Goal: Transaction & Acquisition: Download file/media

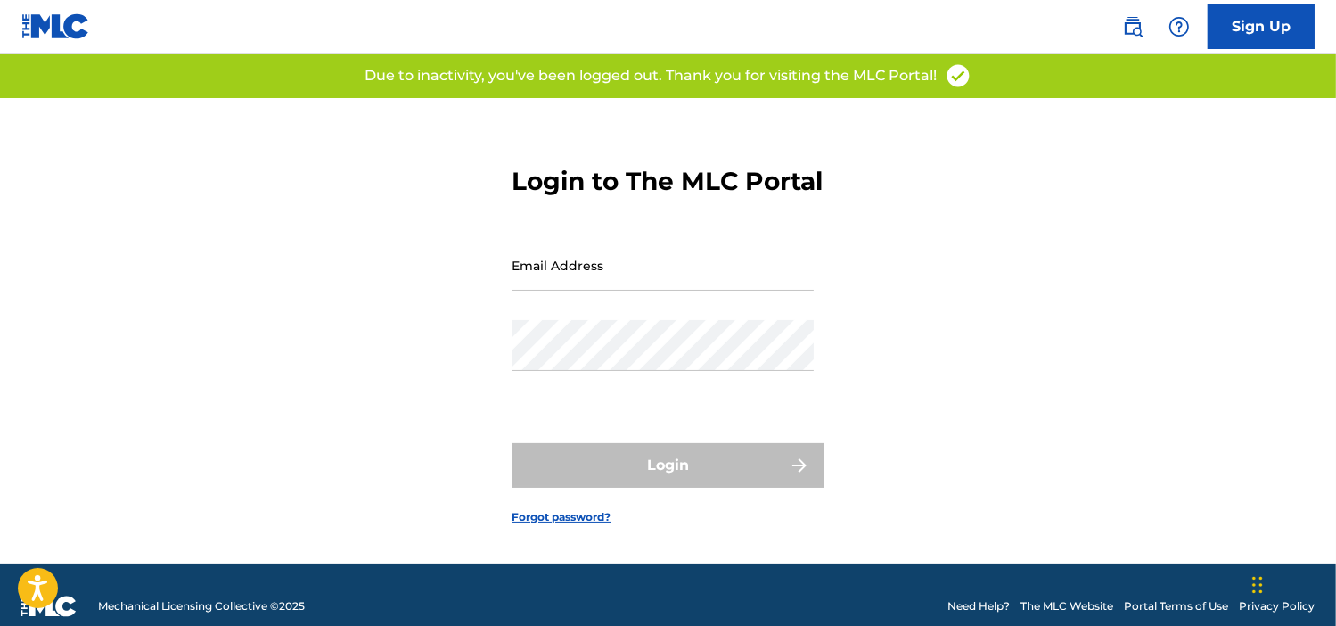
click at [643, 291] on input "Email Address" at bounding box center [662, 265] width 301 height 51
type input "[EMAIL_ADDRESS][DOMAIN_NAME]"
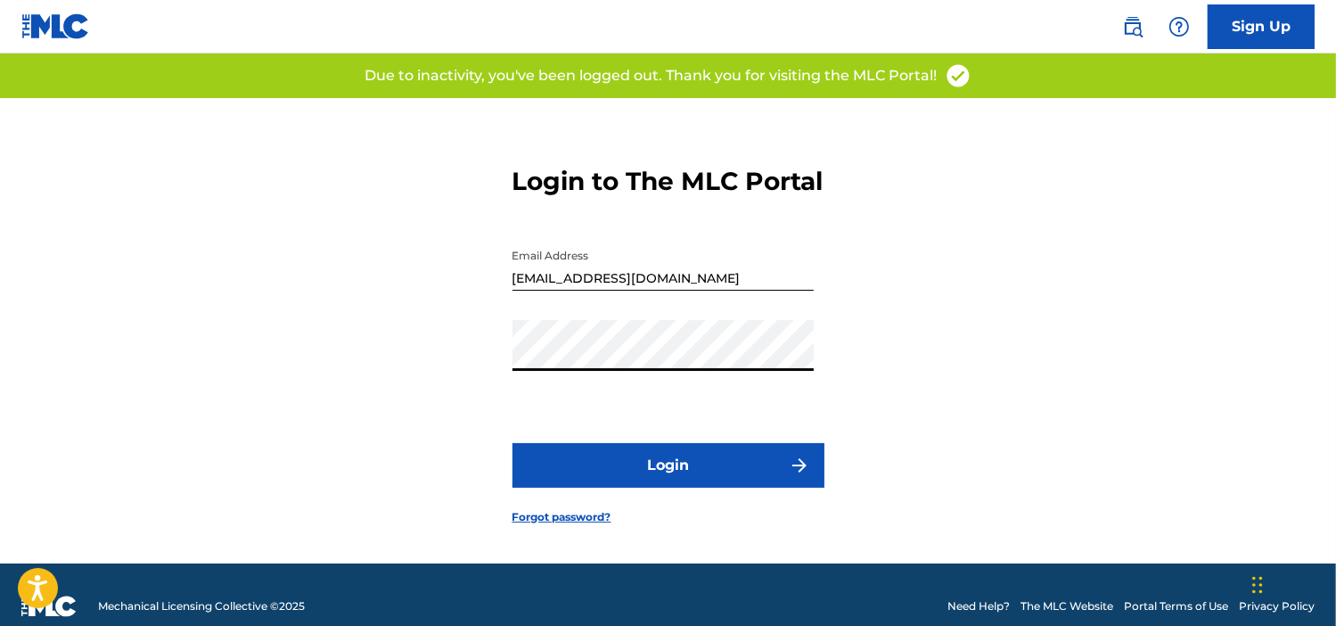
click at [626, 487] on button "Login" at bounding box center [668, 465] width 312 height 45
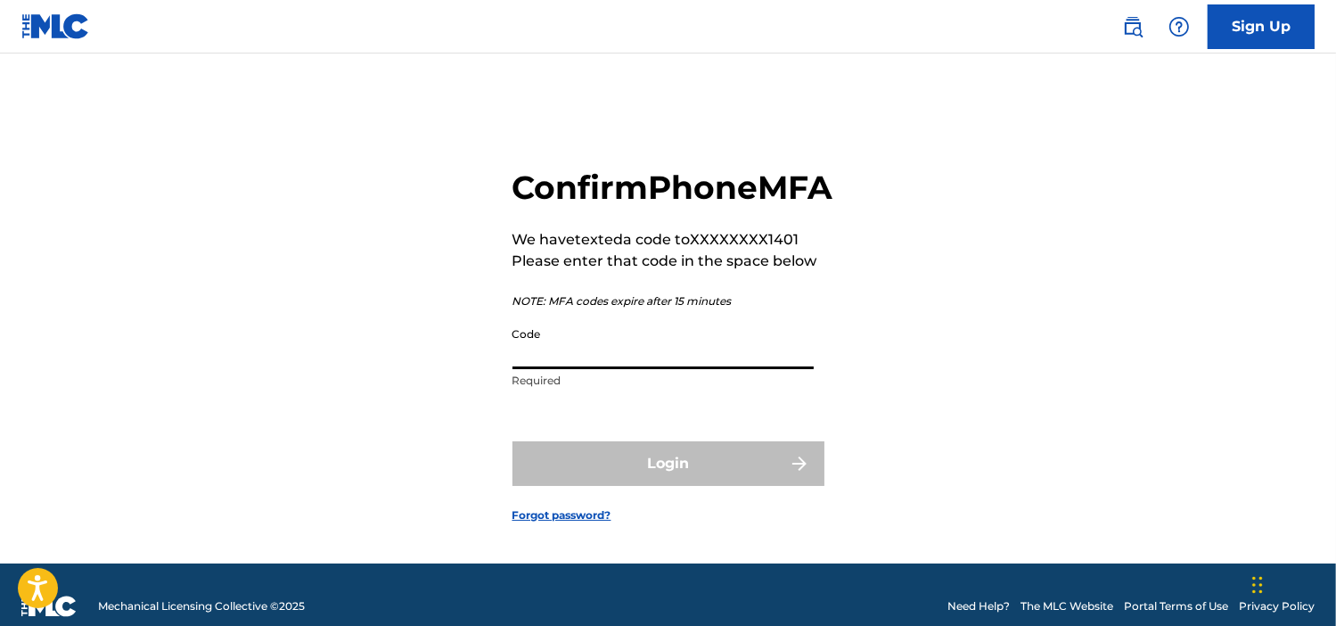
click at [728, 363] on input "Code" at bounding box center [662, 343] width 301 height 51
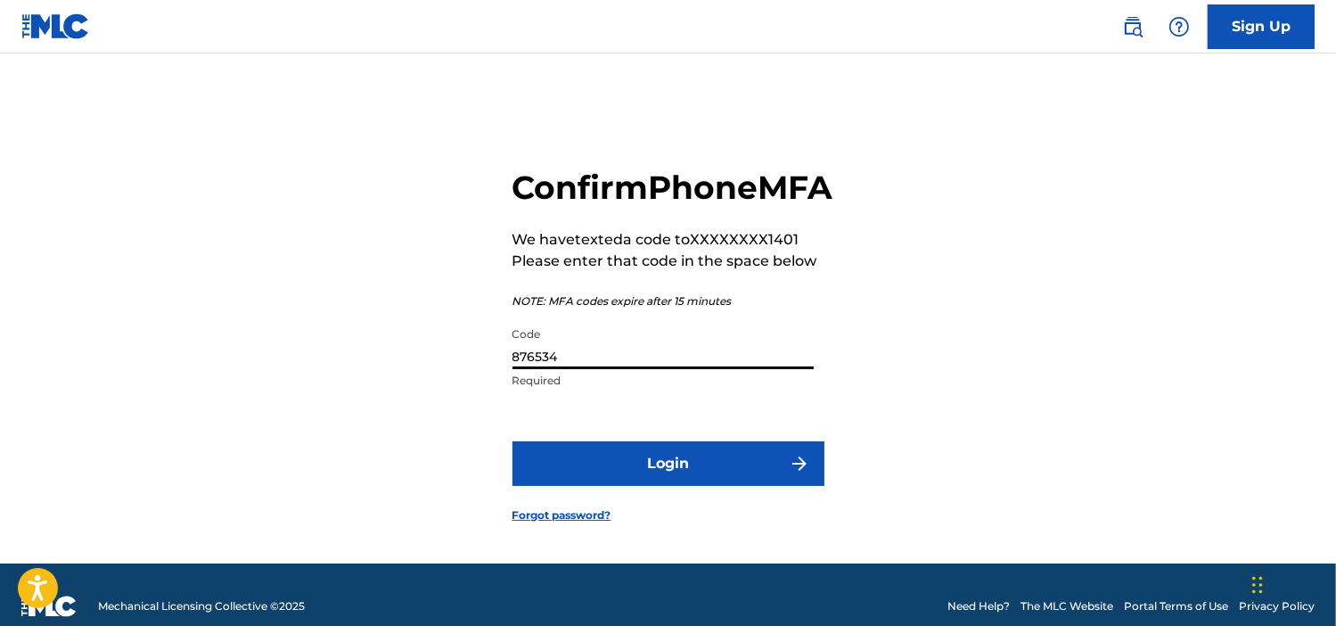
type input "876534"
click at [688, 476] on button "Login" at bounding box center [668, 463] width 312 height 45
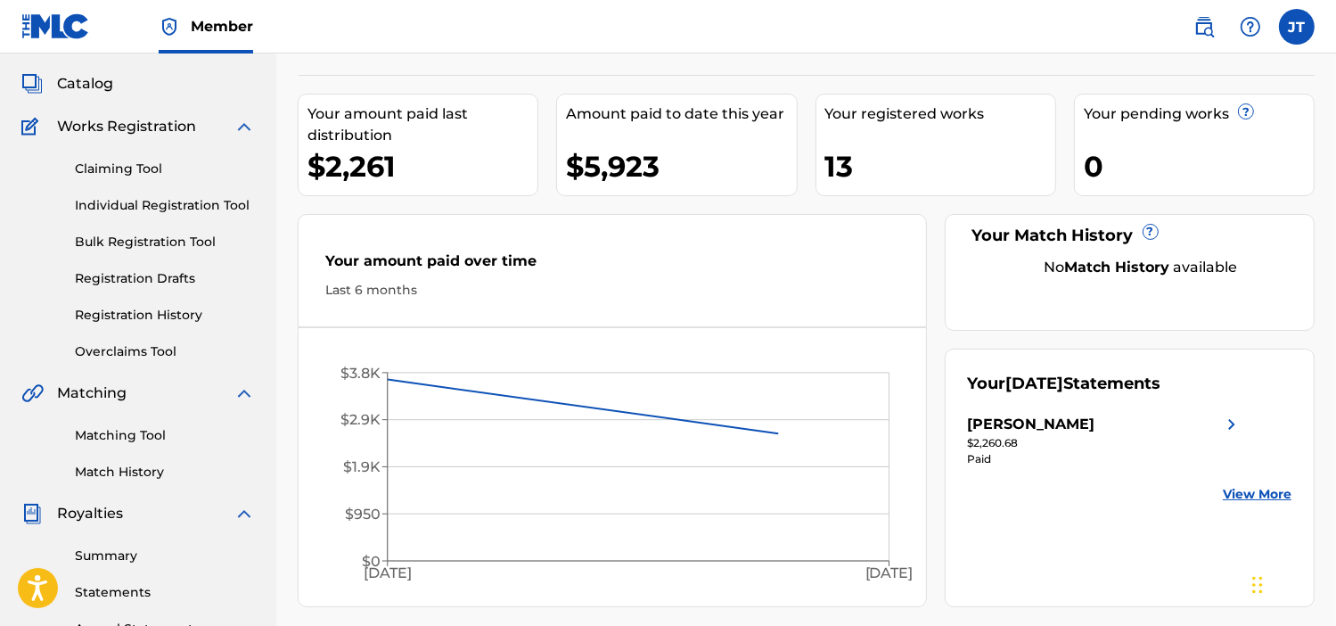
scroll to position [267, 0]
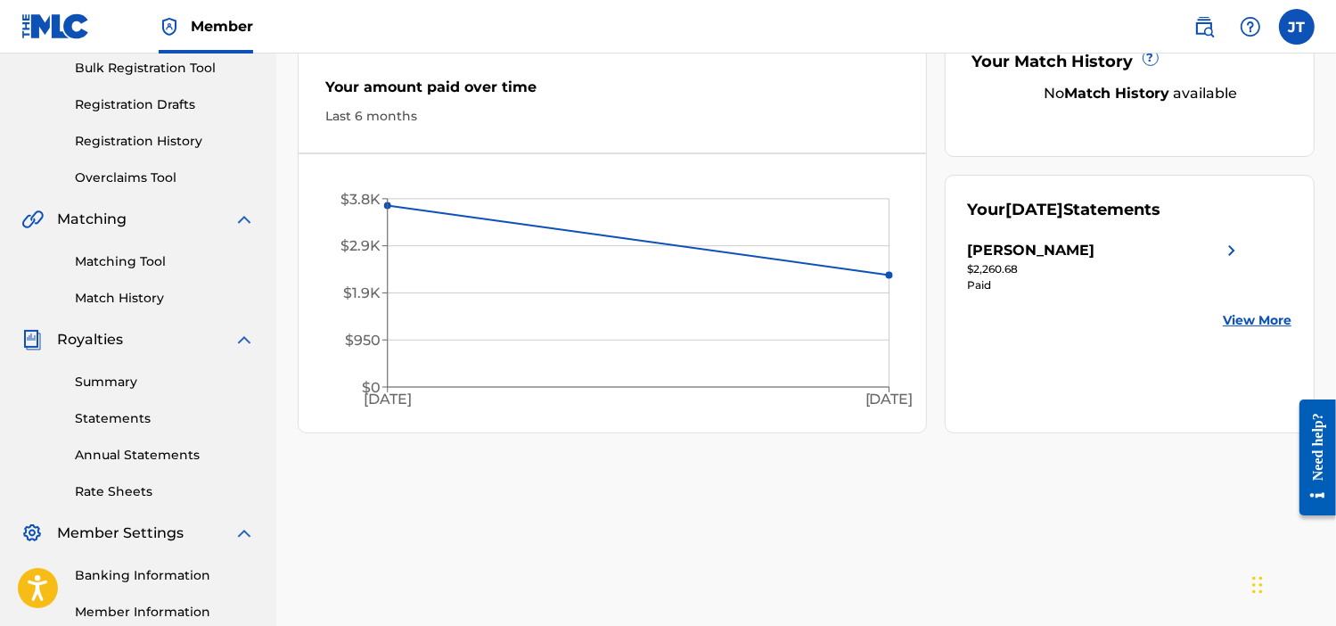
click at [1218, 243] on div "[PERSON_NAME]" at bounding box center [1105, 250] width 275 height 21
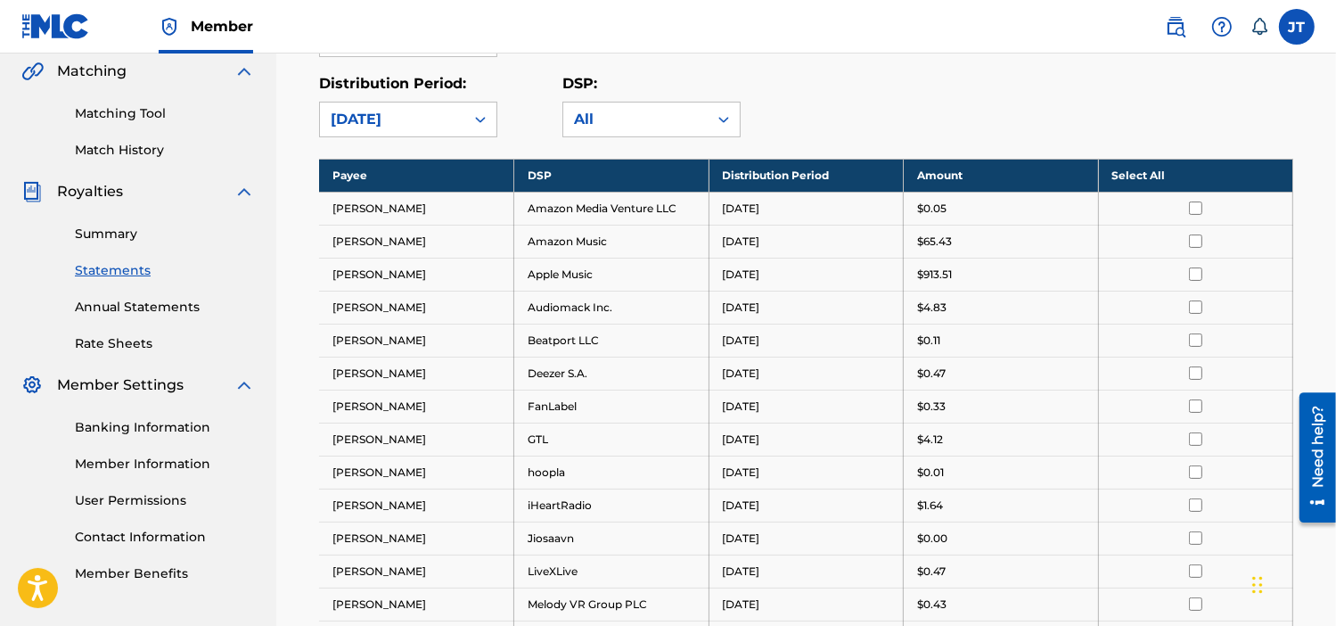
scroll to position [271, 0]
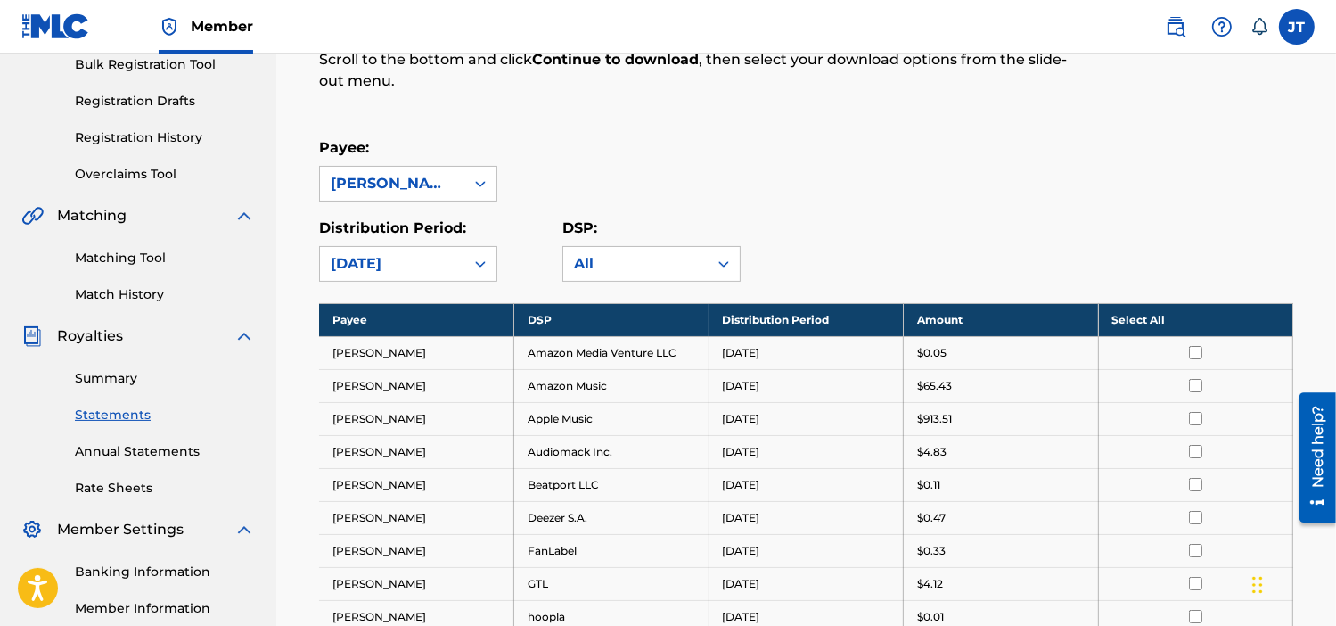
click at [1149, 318] on th "Select All" at bounding box center [1195, 319] width 195 height 33
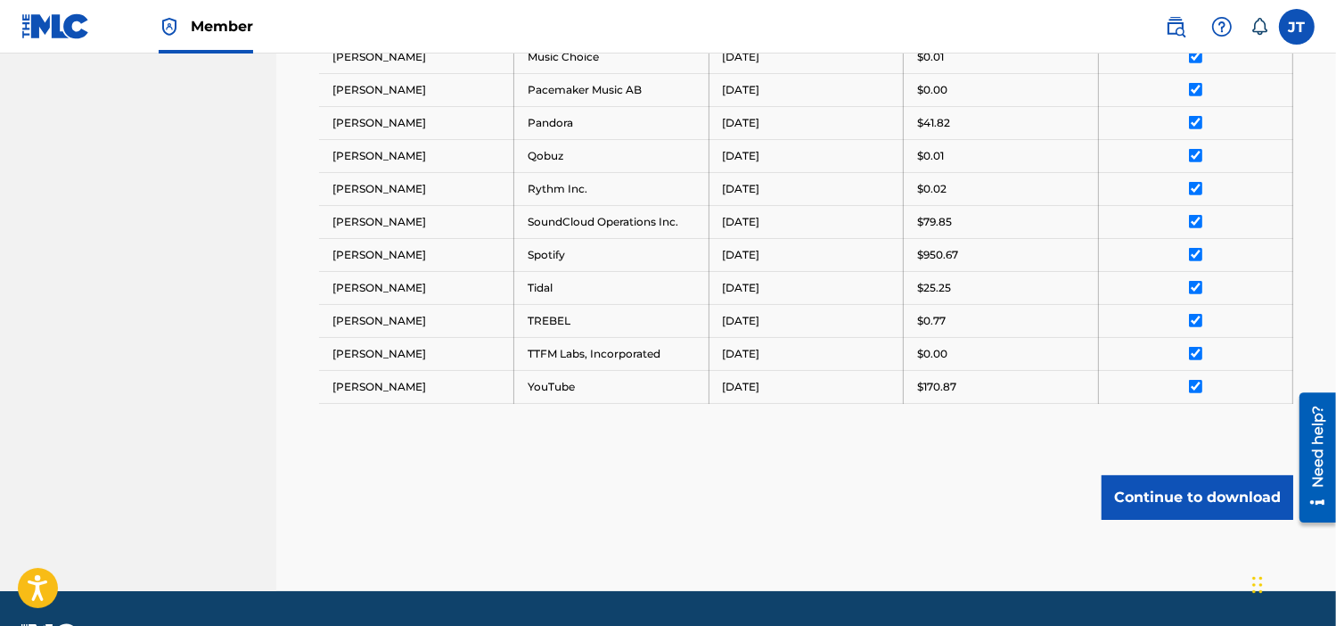
scroll to position [1073, 0]
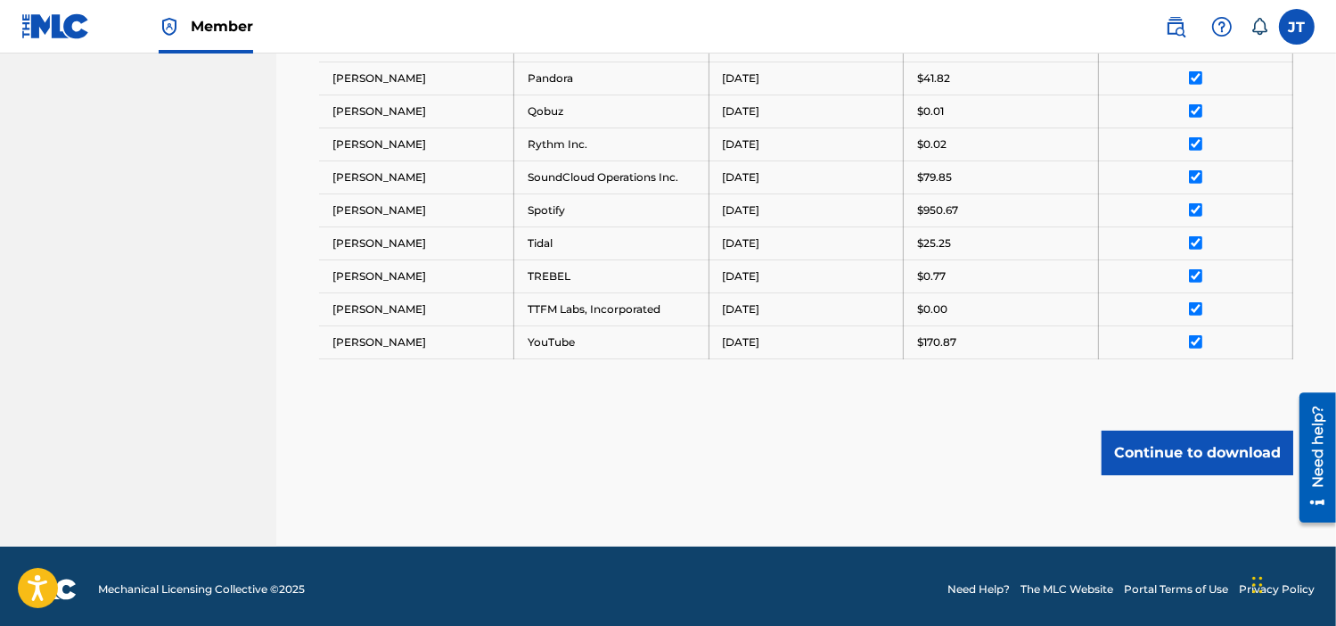
click at [1180, 444] on button "Continue to download" at bounding box center [1198, 452] width 192 height 45
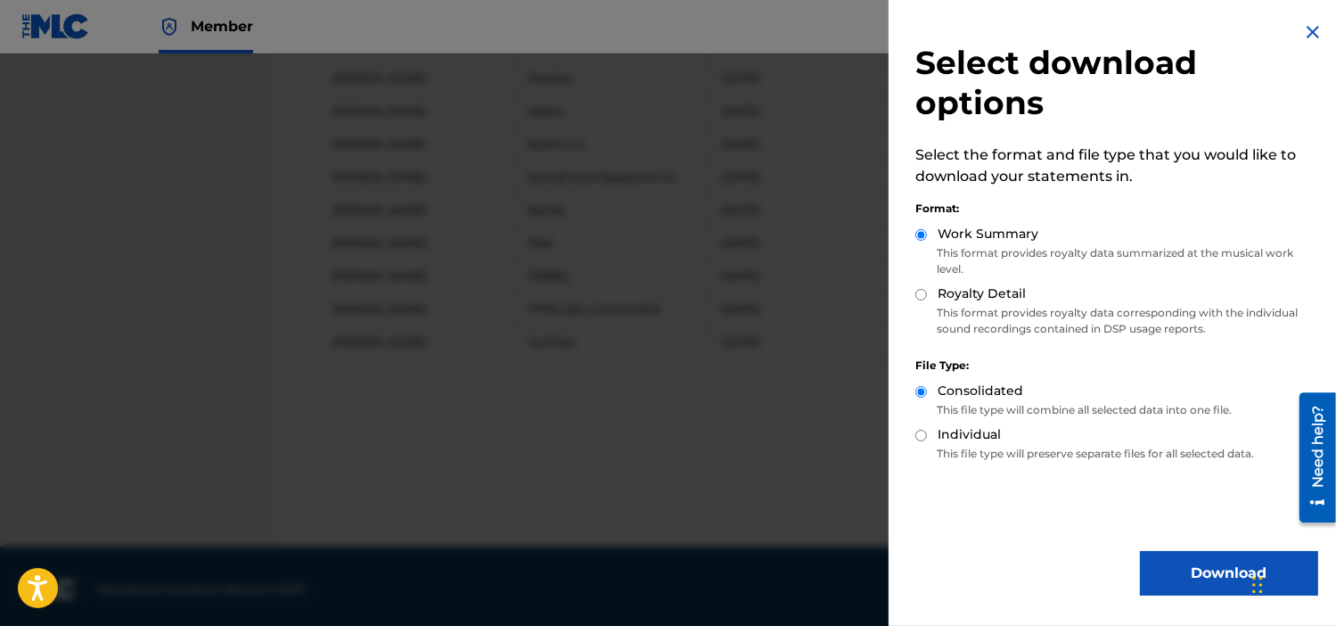
click at [1206, 575] on button "Download" at bounding box center [1229, 573] width 178 height 45
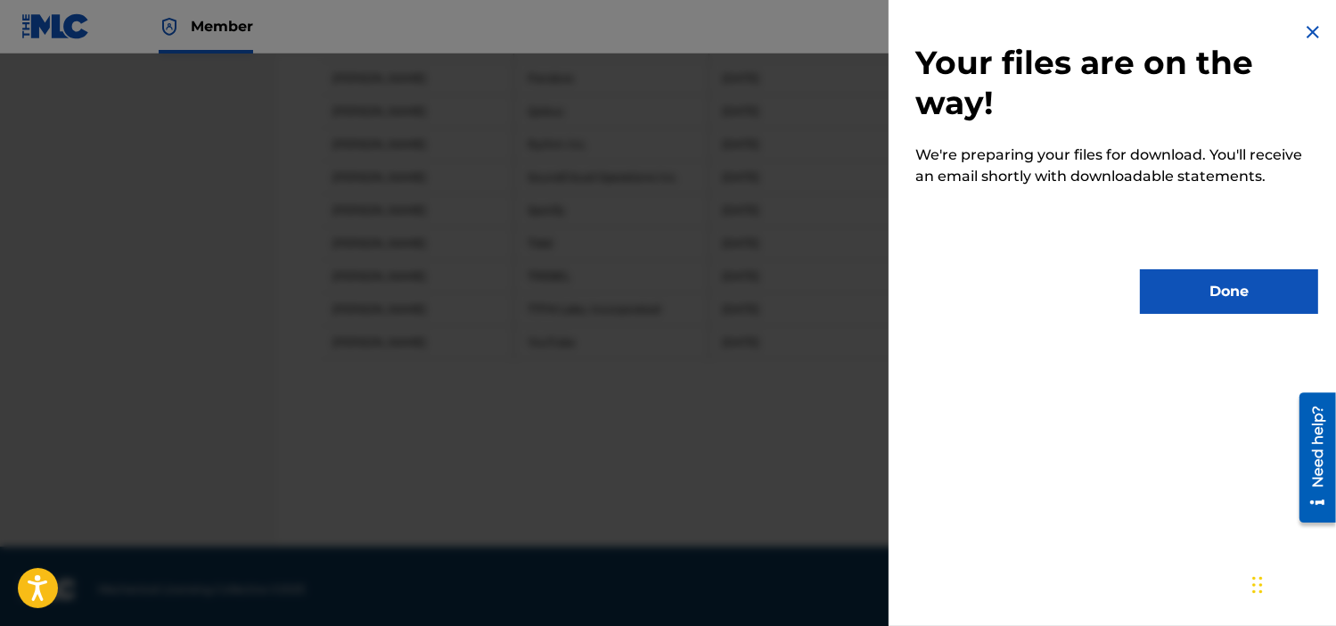
click at [1203, 290] on button "Done" at bounding box center [1229, 291] width 178 height 45
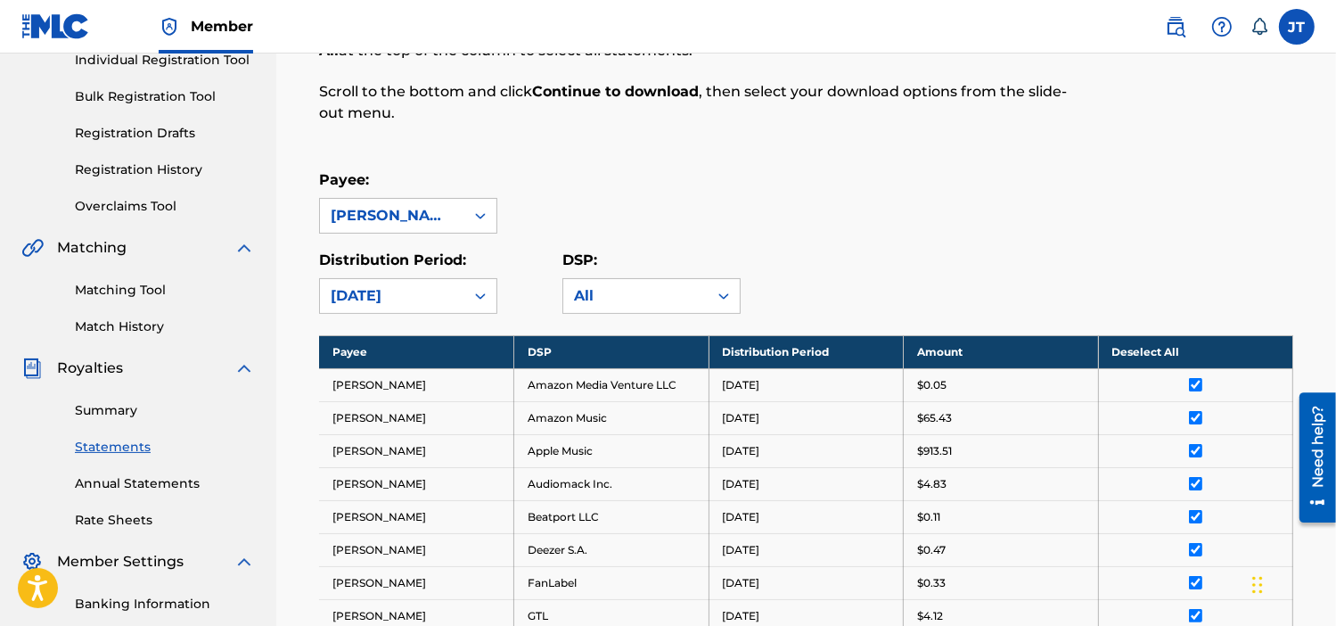
scroll to position [93, 0]
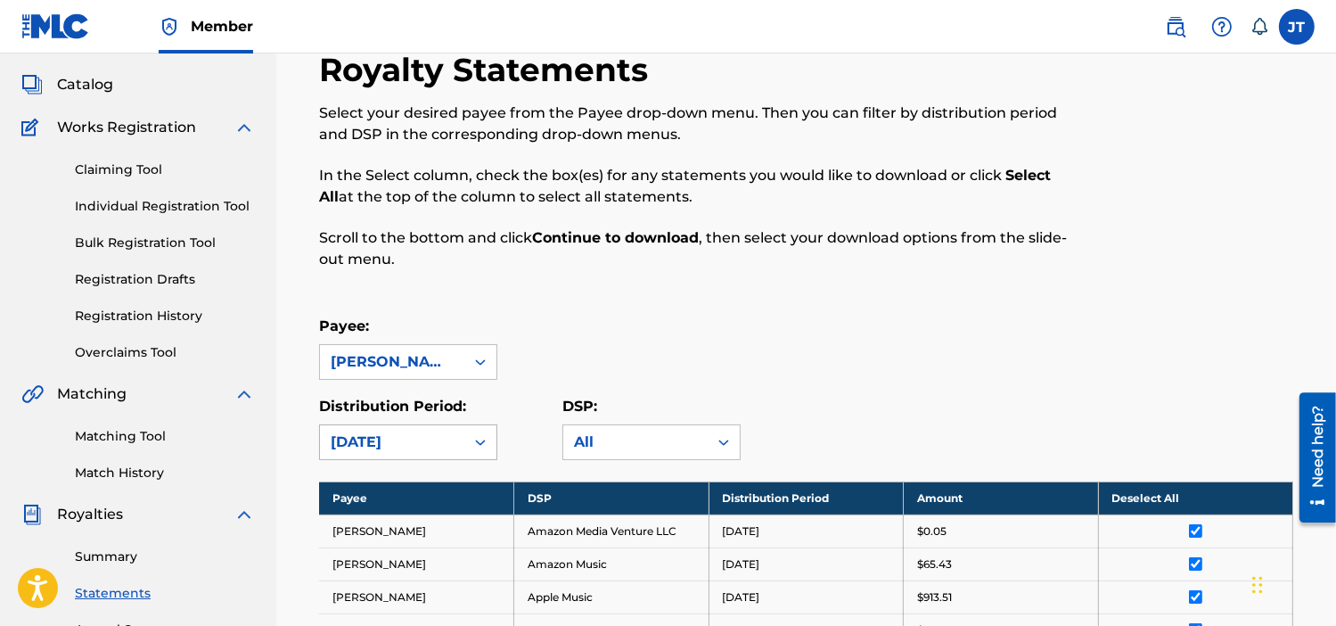
click at [398, 449] on div "[DATE]" at bounding box center [392, 441] width 123 height 21
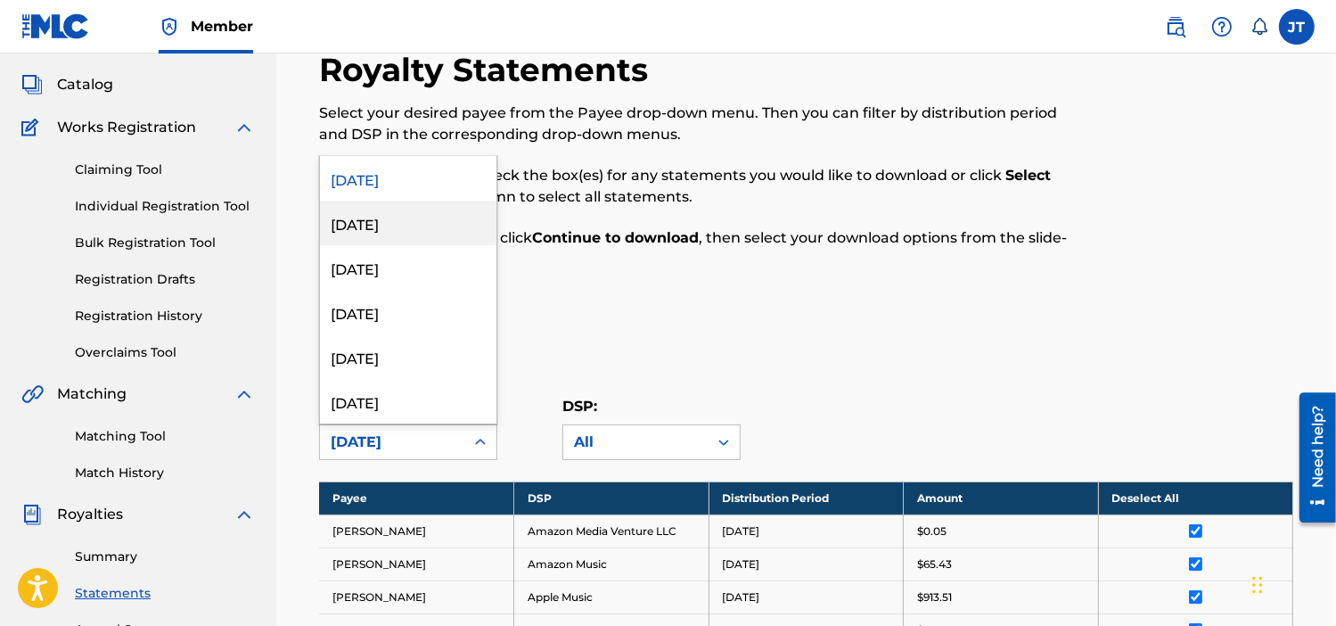
click at [382, 227] on div "[DATE]" at bounding box center [408, 223] width 176 height 45
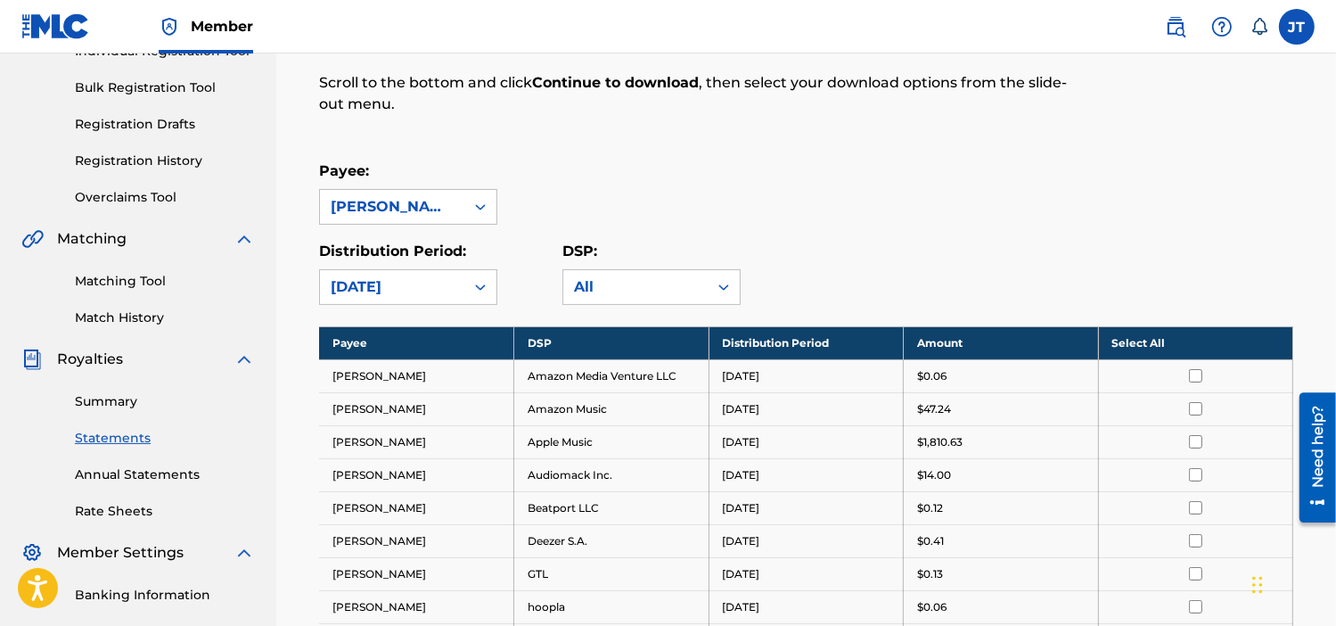
scroll to position [360, 0]
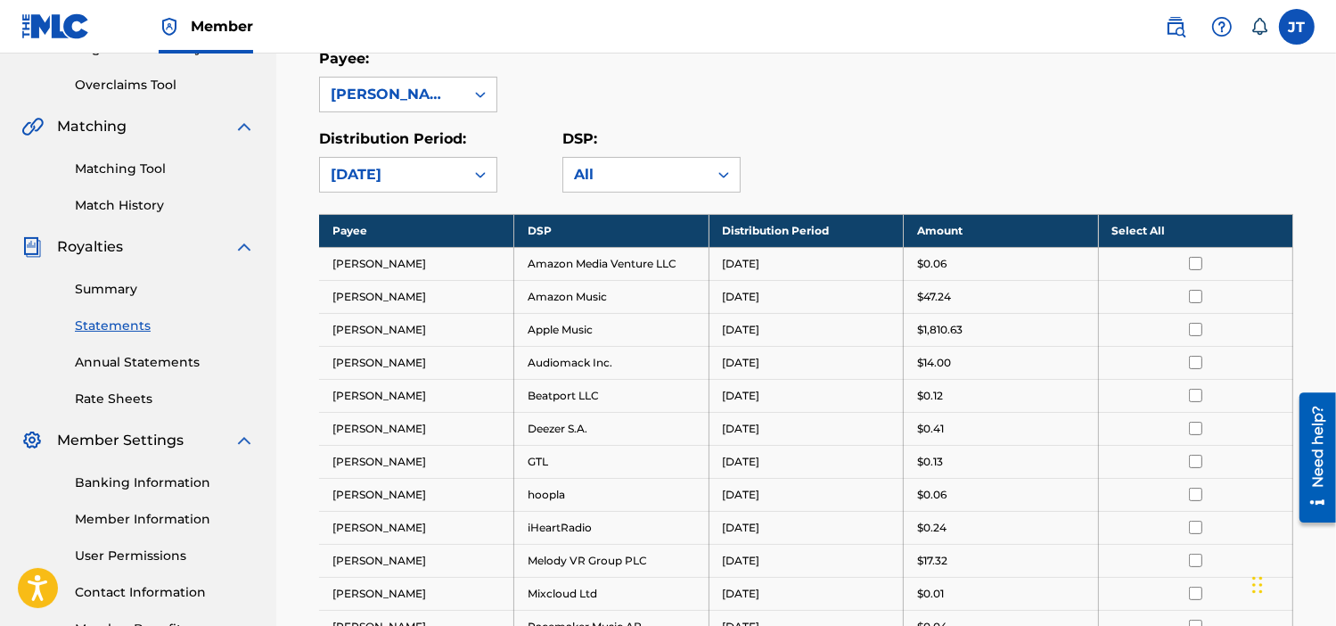
click at [1170, 233] on th "Select All" at bounding box center [1195, 230] width 195 height 33
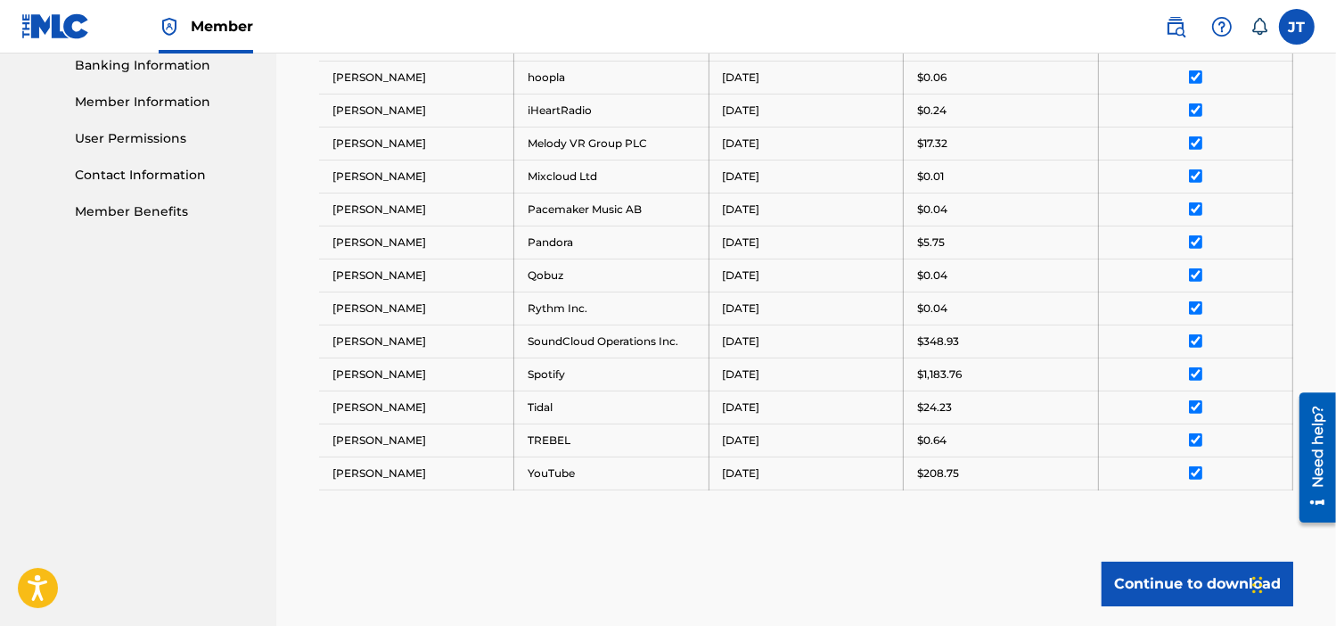
scroll to position [909, 0]
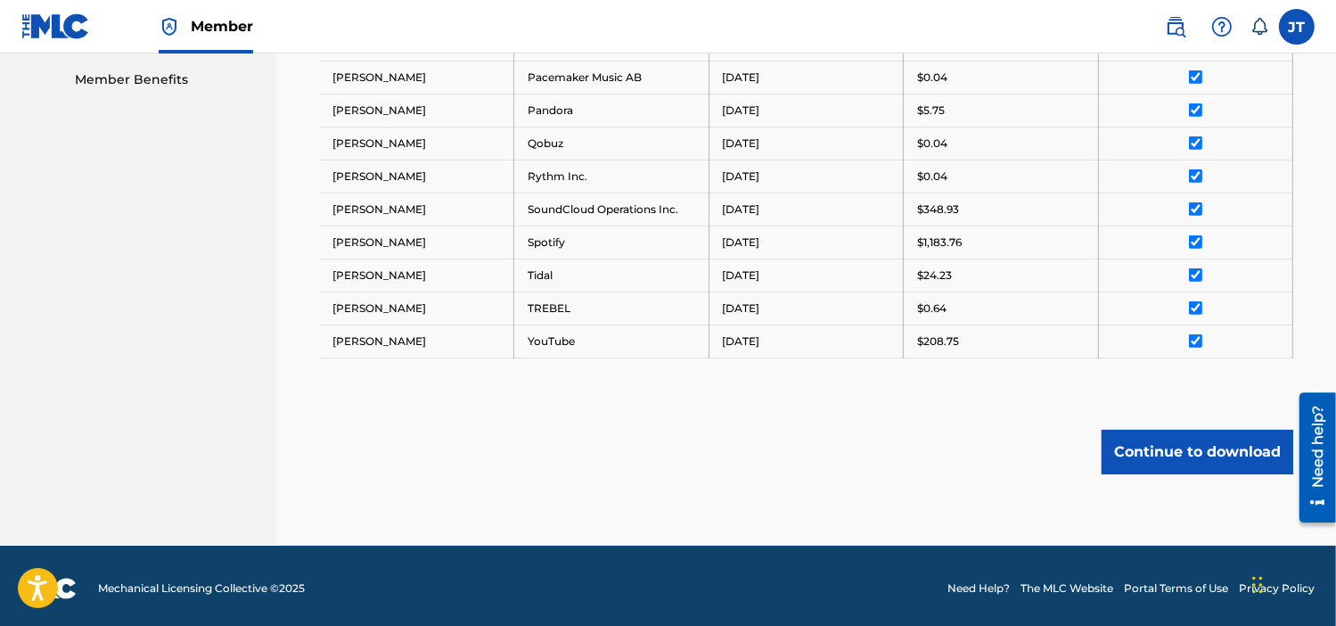
click at [1184, 444] on button "Continue to download" at bounding box center [1198, 452] width 192 height 45
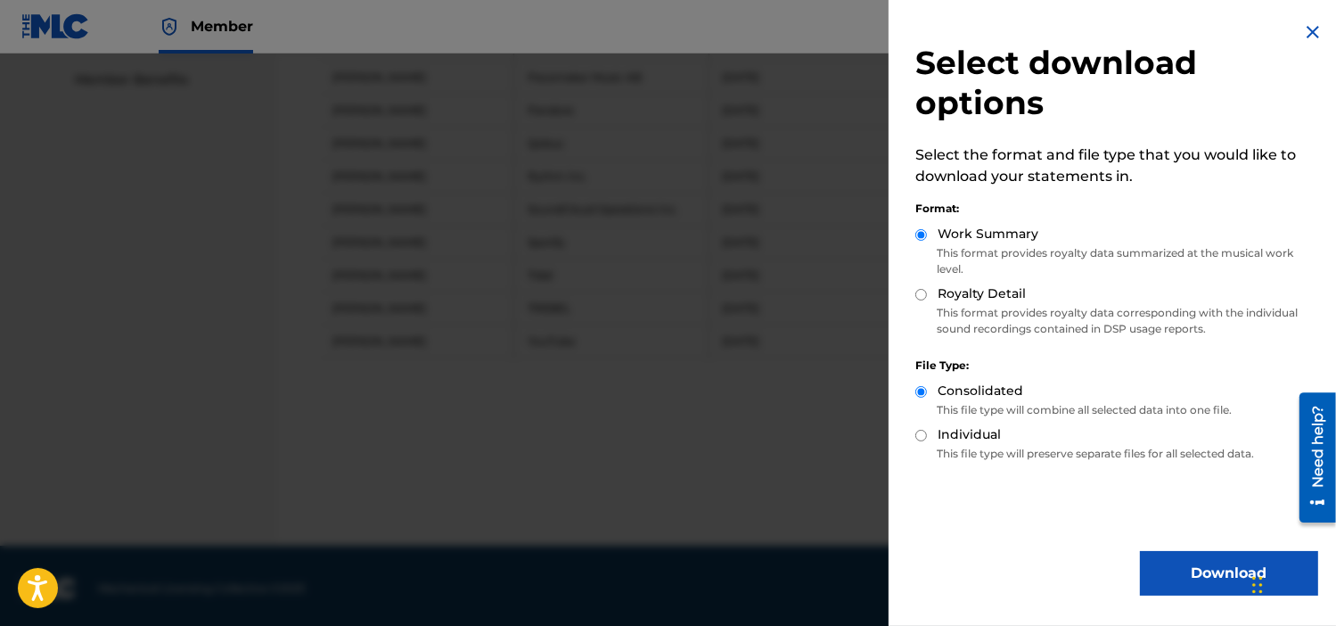
click at [1194, 568] on button "Download" at bounding box center [1229, 573] width 178 height 45
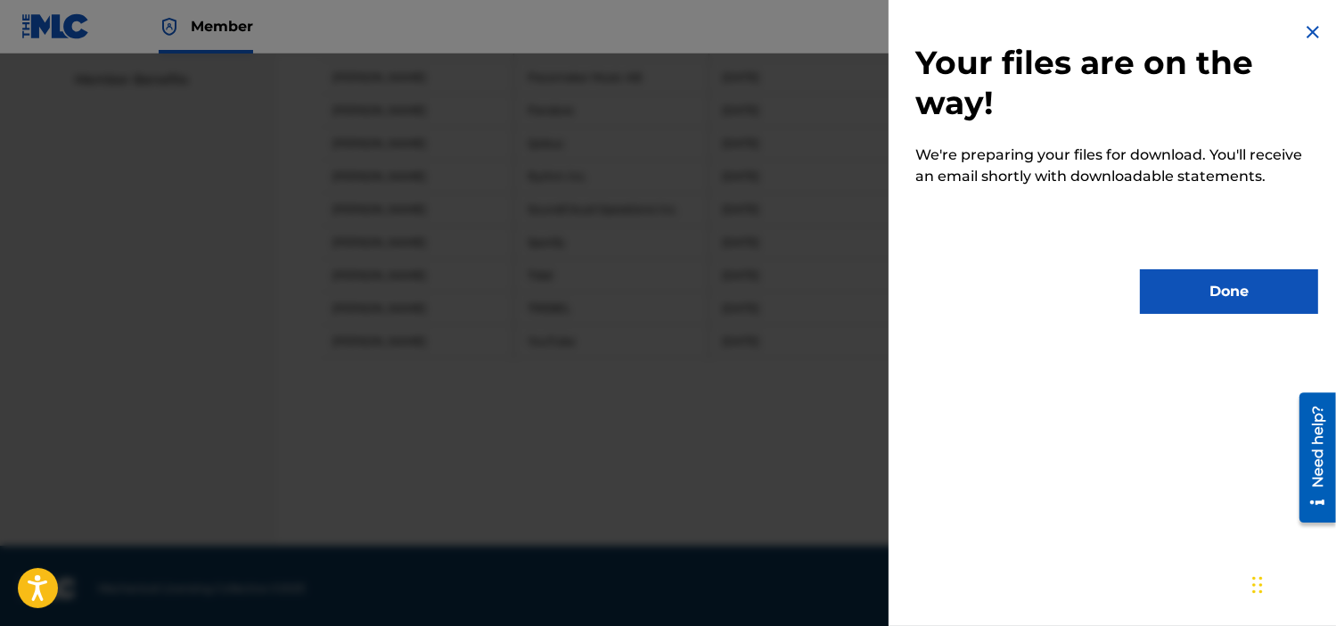
click at [1205, 287] on button "Done" at bounding box center [1229, 291] width 178 height 45
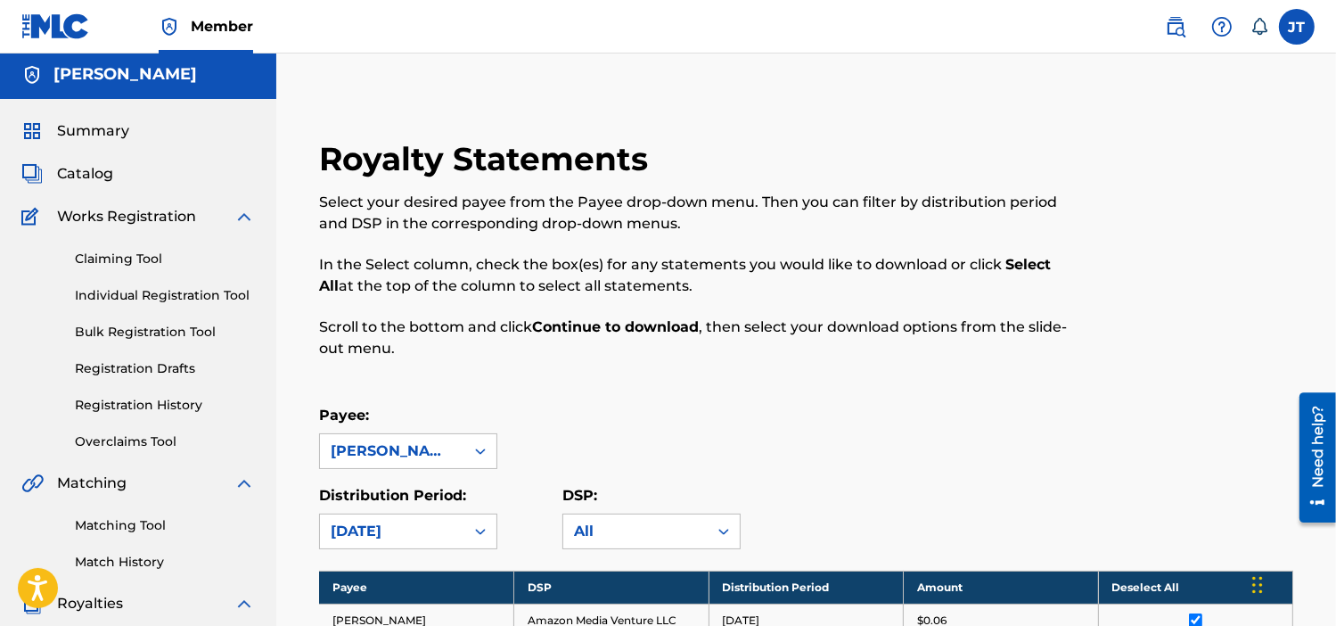
scroll to position [0, 0]
